Goal: Information Seeking & Learning: Learn about a topic

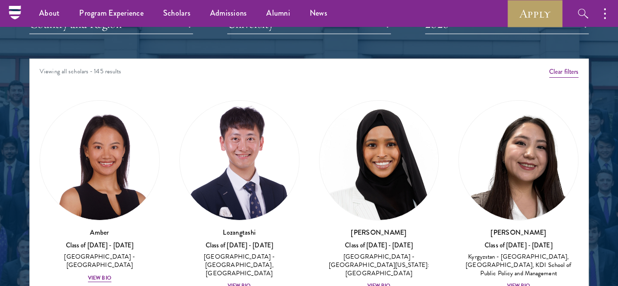
scroll to position [1230, 0]
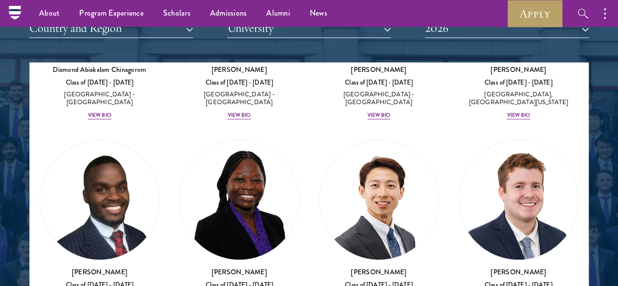
scroll to position [389, 0]
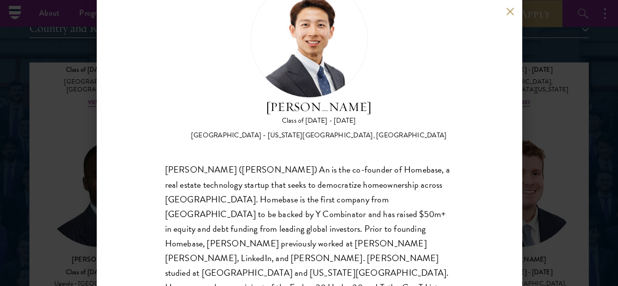
scroll to position [57, 0]
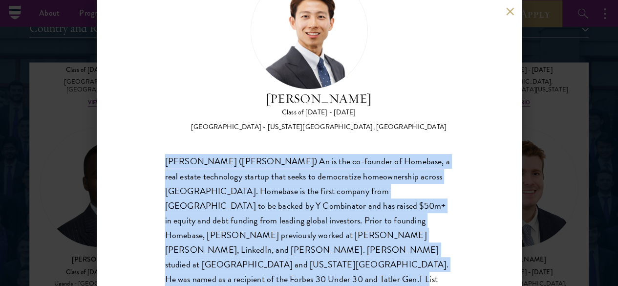
drag, startPoint x: 165, startPoint y: 115, endPoint x: 278, endPoint y: 251, distance: 176.7
click at [278, 251] on div "Guangning (Phillip) An is the co-founder of Homebase, a real estate technology …" at bounding box center [309, 227] width 288 height 147
copy div "Guangning (Phillip) An is the co-founder of Homebase, a real estate technology …"
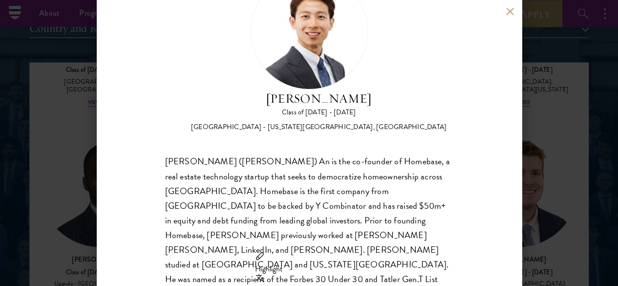
click at [511, 17] on div "Phillip An Class of 2025 - 2026 United States of America - California Institute…" at bounding box center [309, 143] width 425 height 286
click at [508, 11] on button at bounding box center [510, 11] width 8 height 8
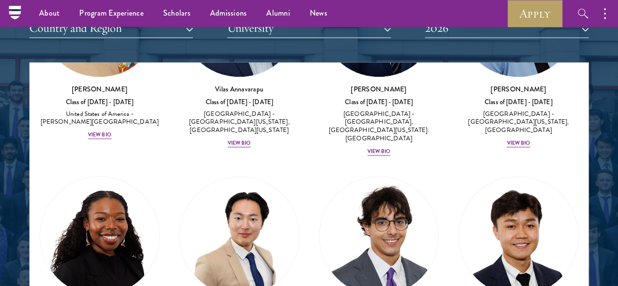
scroll to position [763, 0]
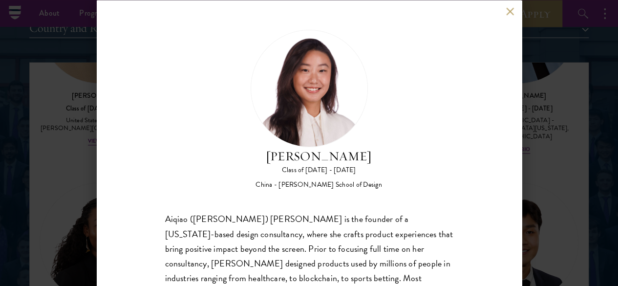
drag, startPoint x: 507, startPoint y: 152, endPoint x: 506, endPoint y: 159, distance: 6.9
click at [506, 159] on div "Melinda Chen Class of 2025 - 2026 China - Parsons School of Design Aiqiao (Meli…" at bounding box center [309, 143] width 425 height 286
click at [507, 14] on button at bounding box center [510, 11] width 8 height 8
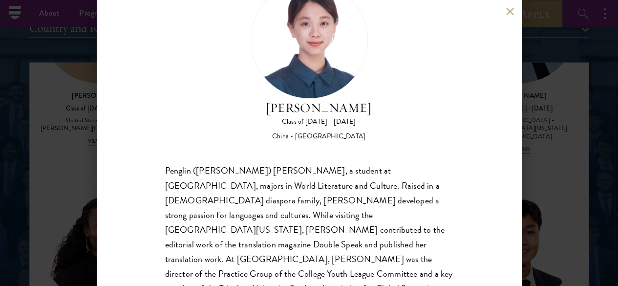
scroll to position [73, 0]
